Goal: Task Accomplishment & Management: Complete application form

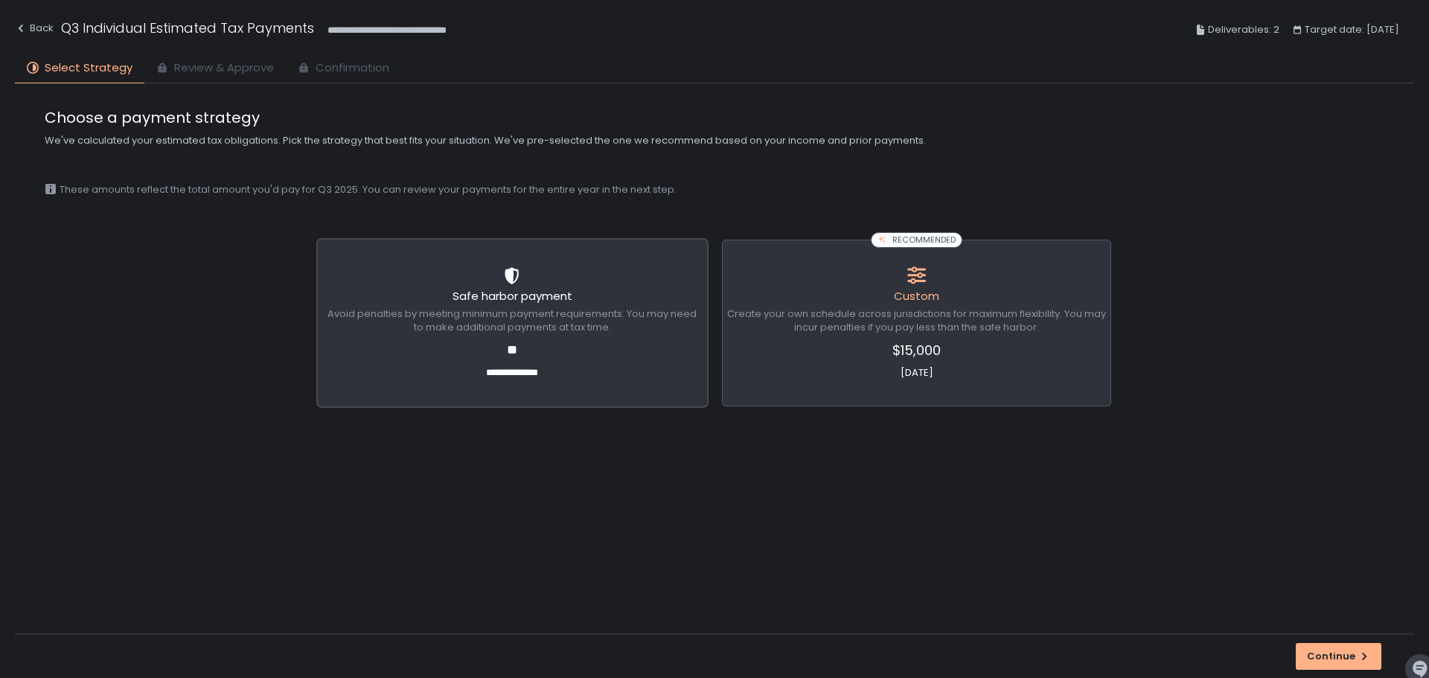
click at [533, 330] on span "Avoid penalties by meeting minimum payment requirements. You may need to make a…" at bounding box center [512, 320] width 379 height 27
click at [903, 322] on span "Create your own schedule across jurisdictions for maximum flexibility. You may …" at bounding box center [916, 320] width 379 height 27
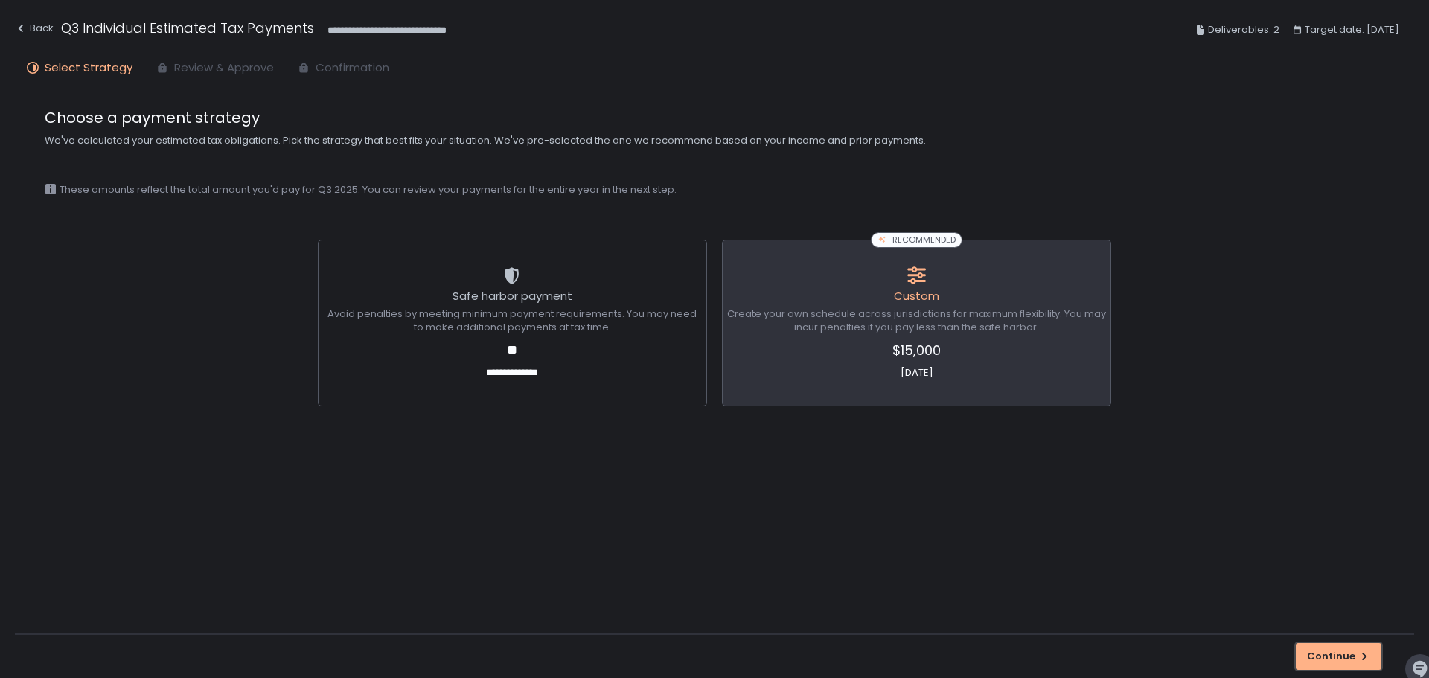
click at [1333, 657] on div "Continue" at bounding box center [1338, 656] width 63 height 13
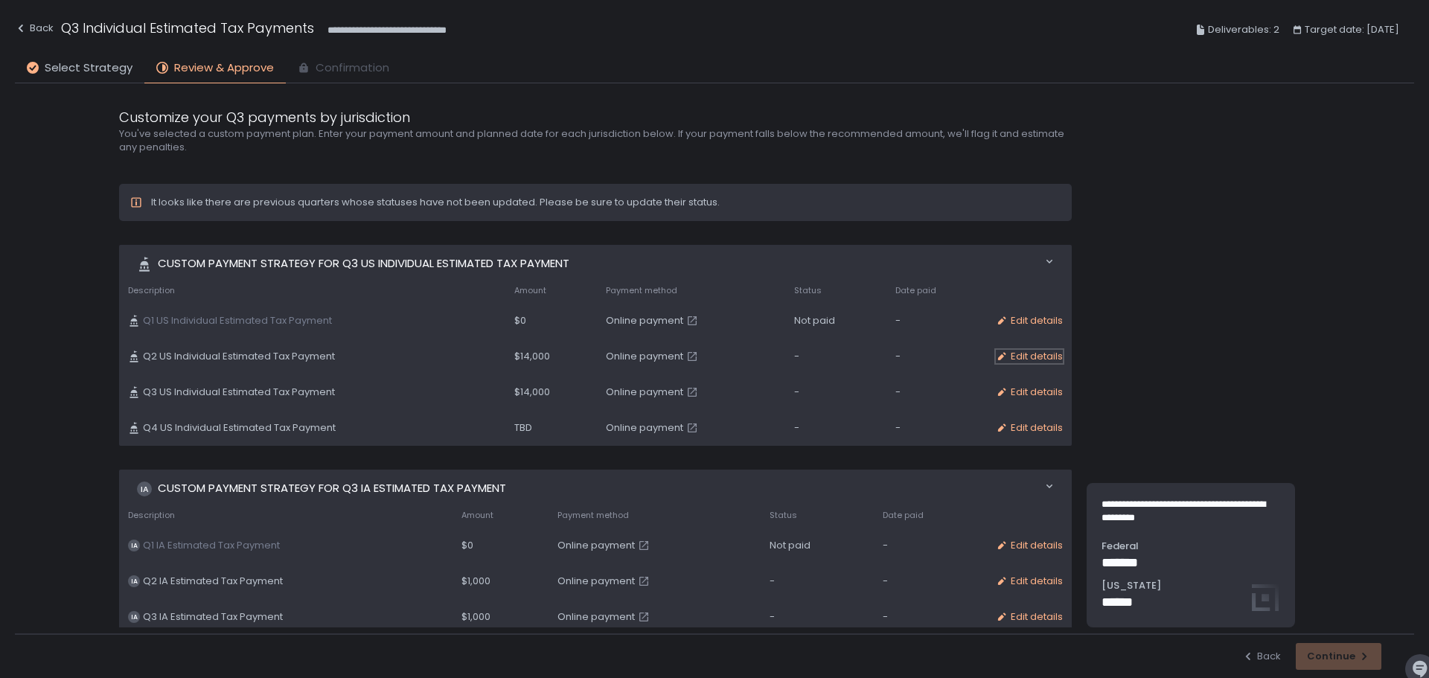
click at [1022, 351] on div "Edit details" at bounding box center [1029, 356] width 67 height 13
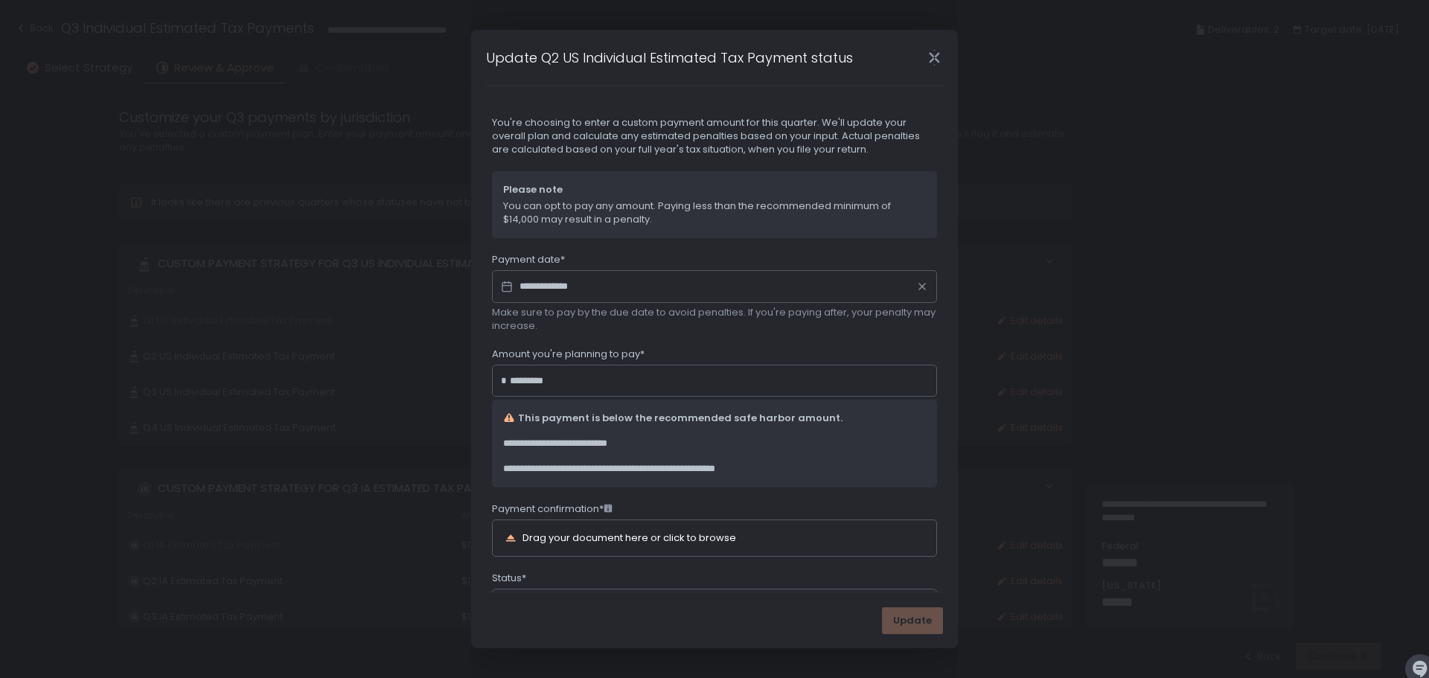
click at [934, 60] on icon "Close" at bounding box center [935, 58] width 16 height 16
